Goal: Information Seeking & Learning: Learn about a topic

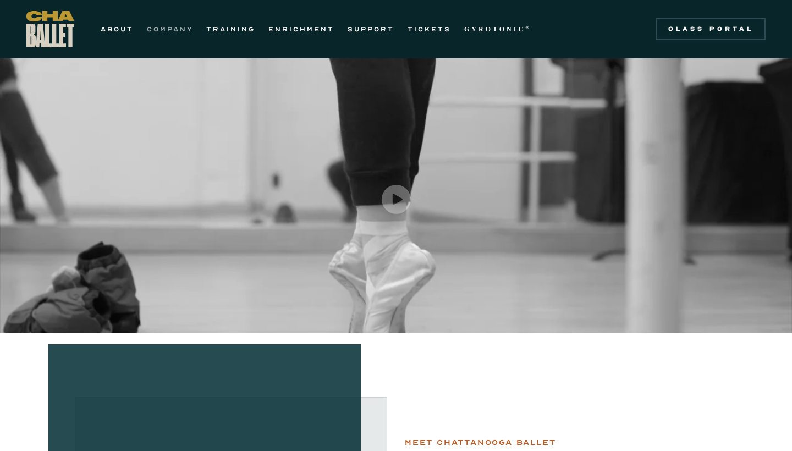
click at [169, 29] on link "COMPANY" at bounding box center [170, 29] width 46 height 13
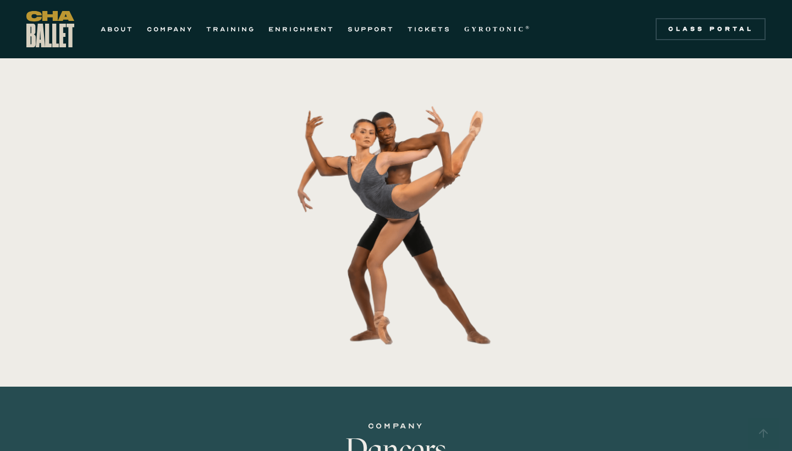
scroll to position [6, 0]
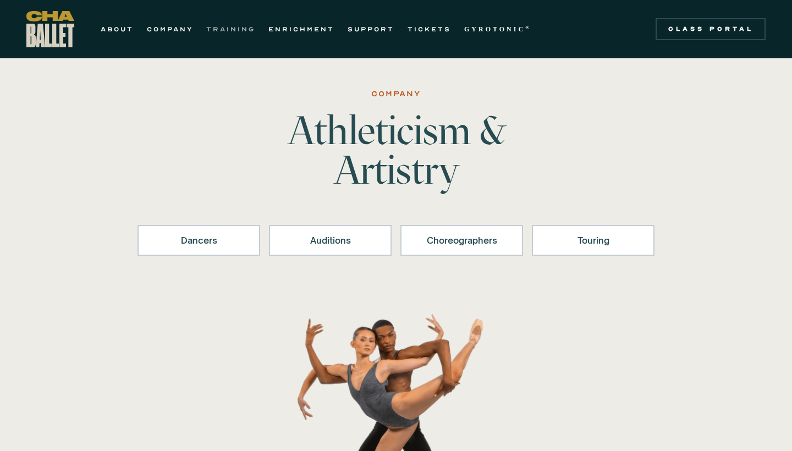
click at [233, 28] on link "TRAINING" at bounding box center [230, 29] width 49 height 13
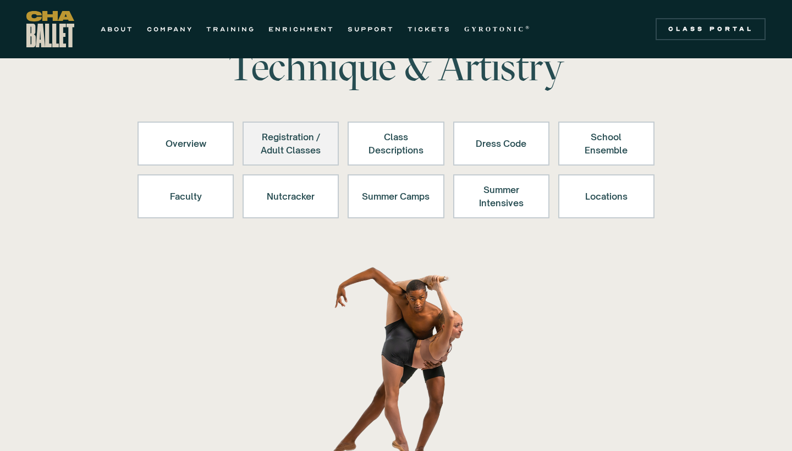
scroll to position [66, 0]
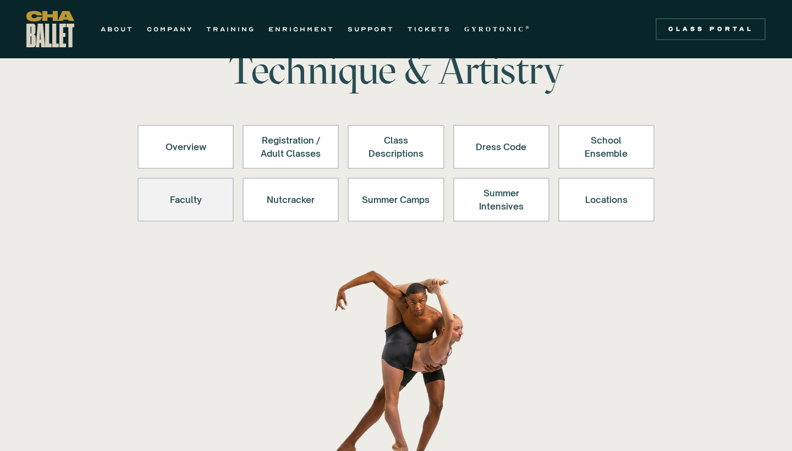
click at [216, 205] on div "Faculty" at bounding box center [186, 199] width 68 height 26
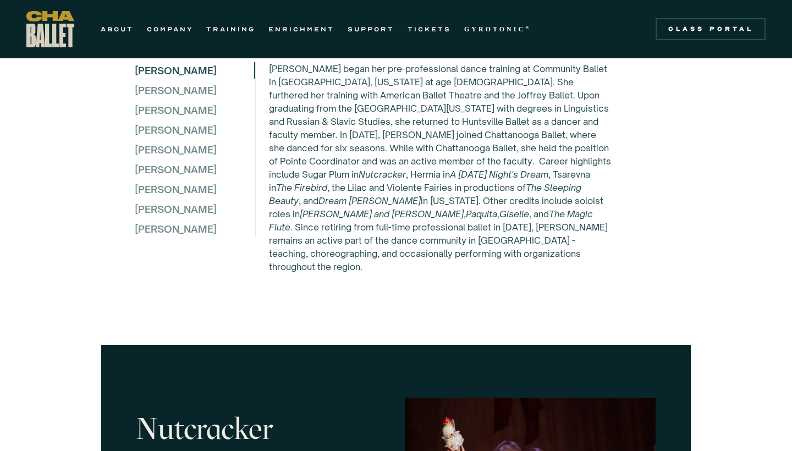
scroll to position [3036, 0]
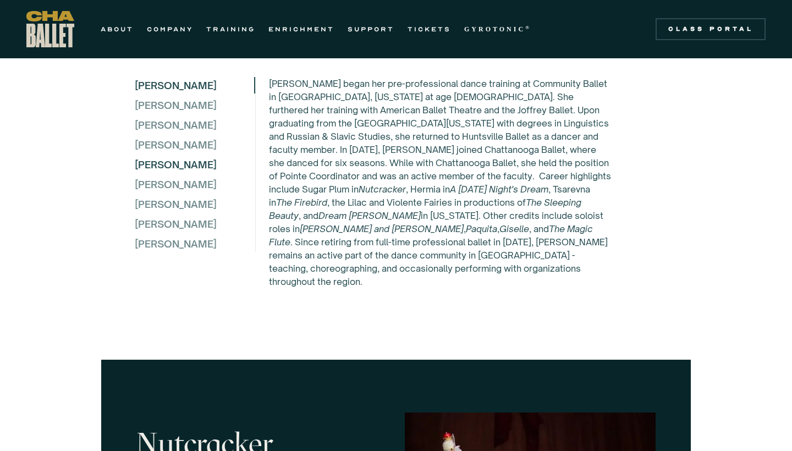
click at [169, 160] on div "[PERSON_NAME]" at bounding box center [194, 164] width 119 height 17
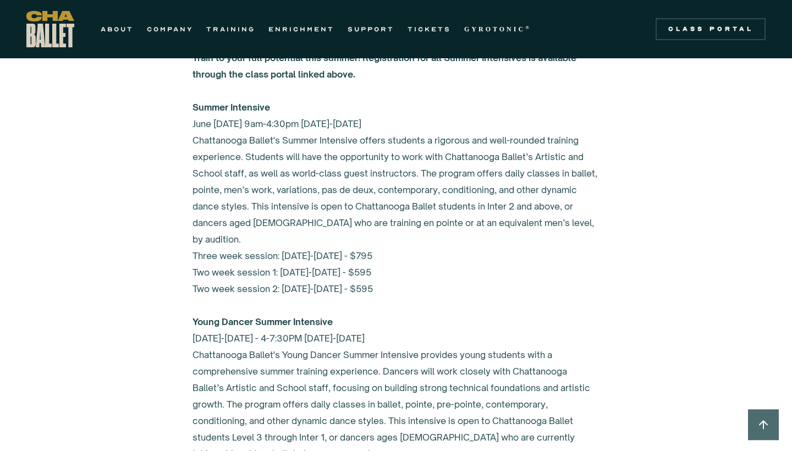
scroll to position [4501, 0]
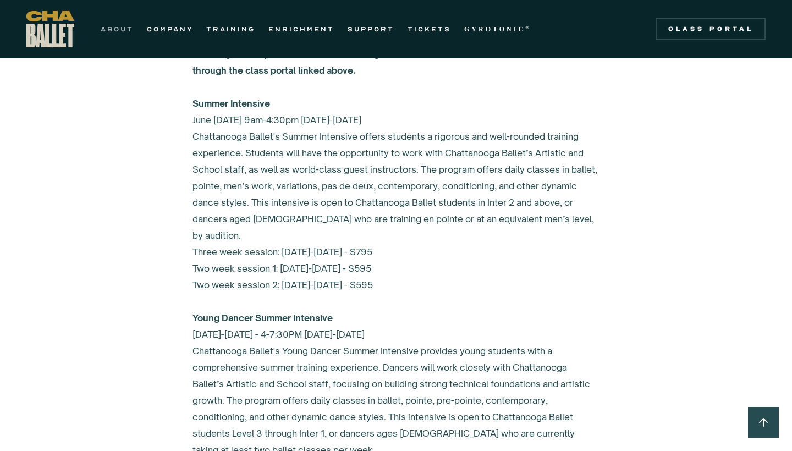
click at [127, 28] on link "ABOUT" at bounding box center [117, 29] width 33 height 13
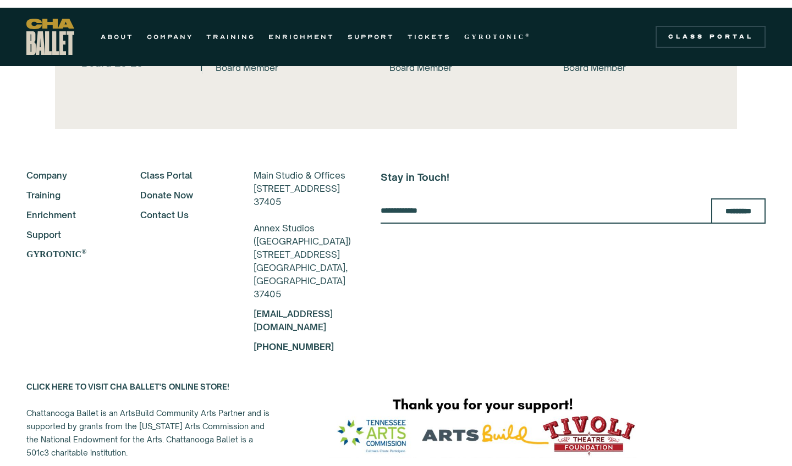
scroll to position [2508, 0]
